Goal: Find specific page/section: Find specific page/section

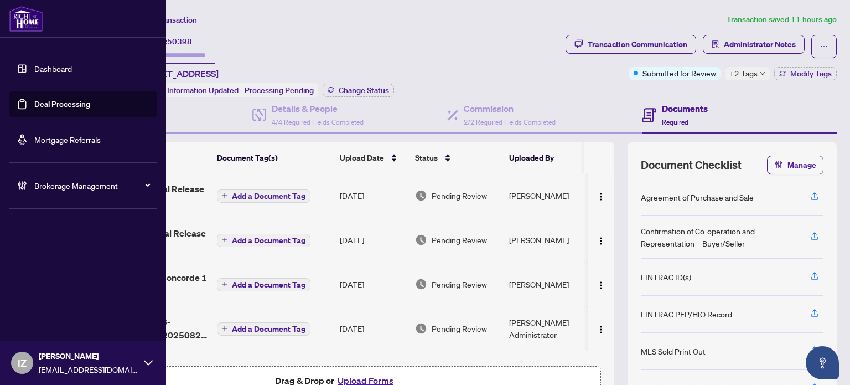
click at [34, 105] on link "Deal Processing" at bounding box center [62, 104] width 56 height 10
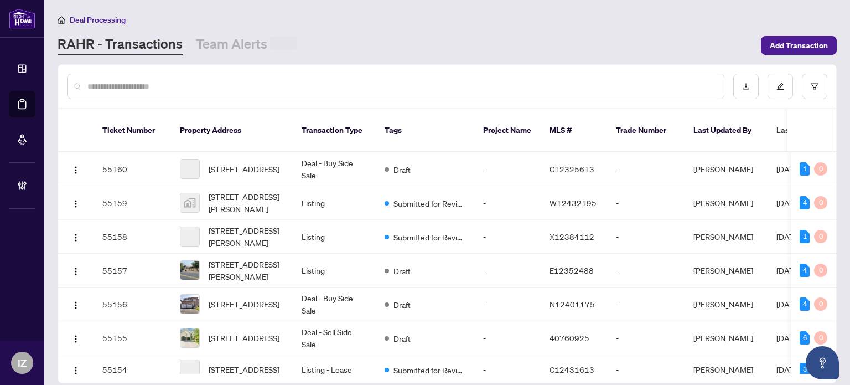
click at [333, 90] on input "text" at bounding box center [401, 86] width 628 height 12
click at [269, 81] on input "text" at bounding box center [401, 86] width 628 height 12
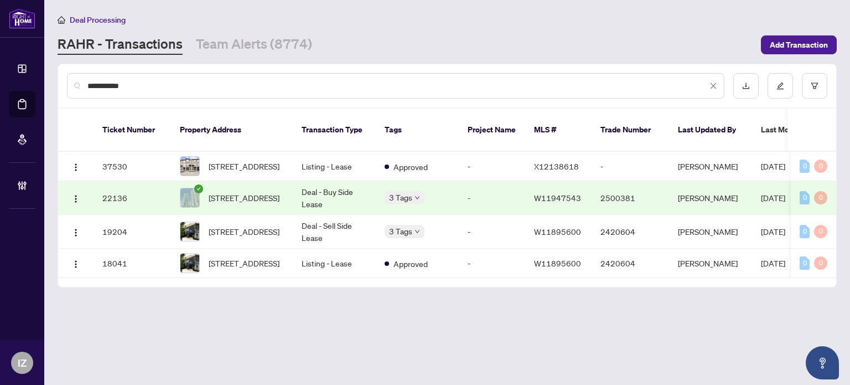
type input "**********"
click at [296, 194] on td "Deal - Buy Side Lease" at bounding box center [334, 198] width 83 height 34
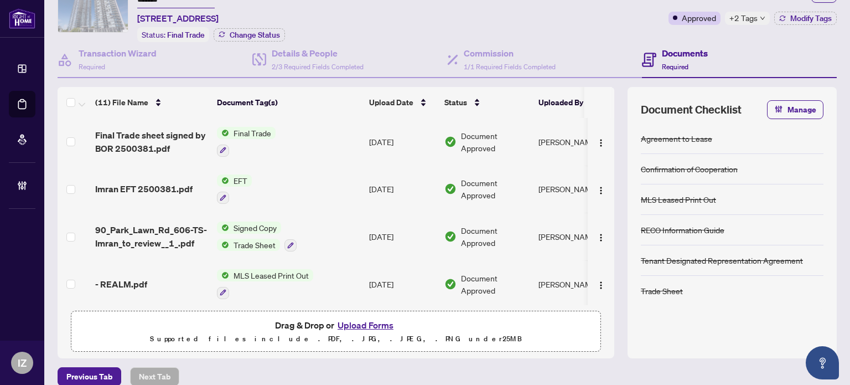
click at [123, 192] on td "Imran EFT 2500381.pdf" at bounding box center [152, 190] width 122 height 48
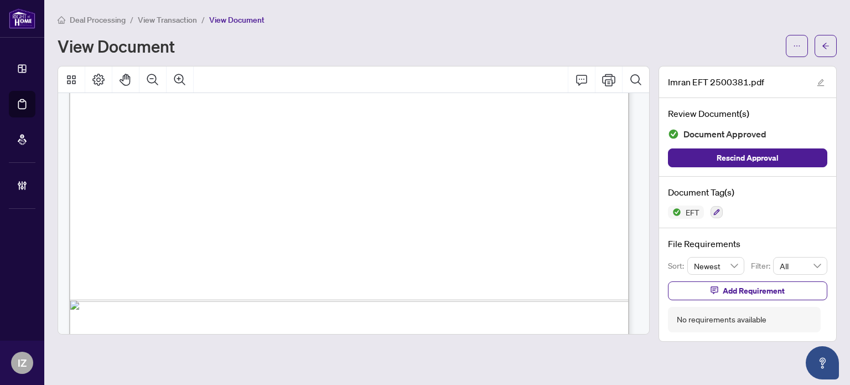
scroll to position [498, 0]
